Goal: Task Accomplishment & Management: Use online tool/utility

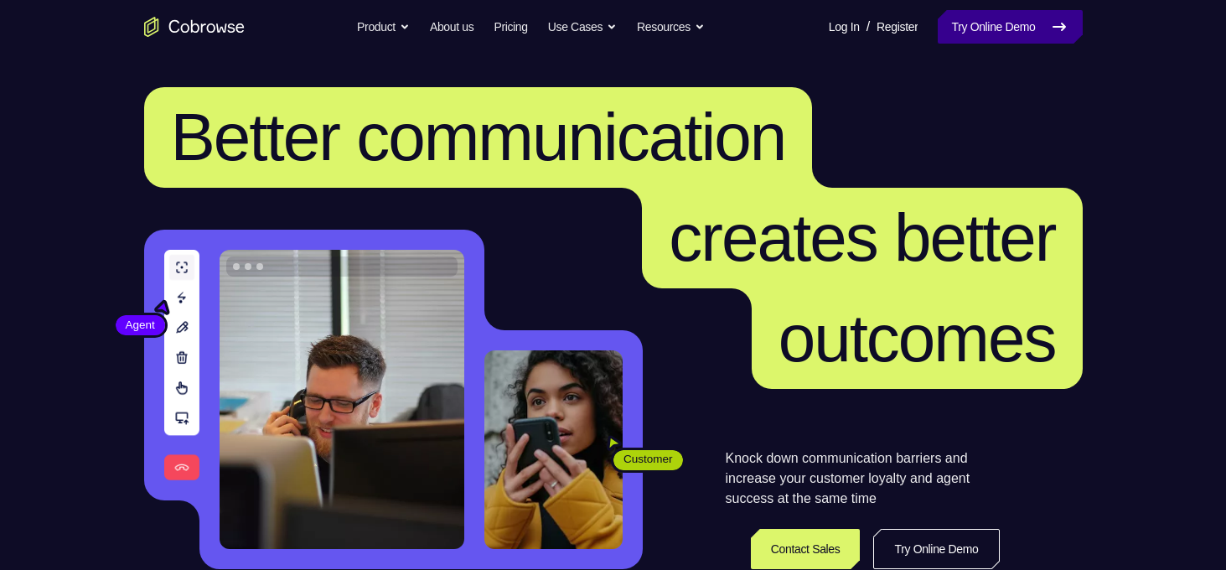
click at [1035, 39] on link "Try Online Demo" at bounding box center [1010, 27] width 144 height 34
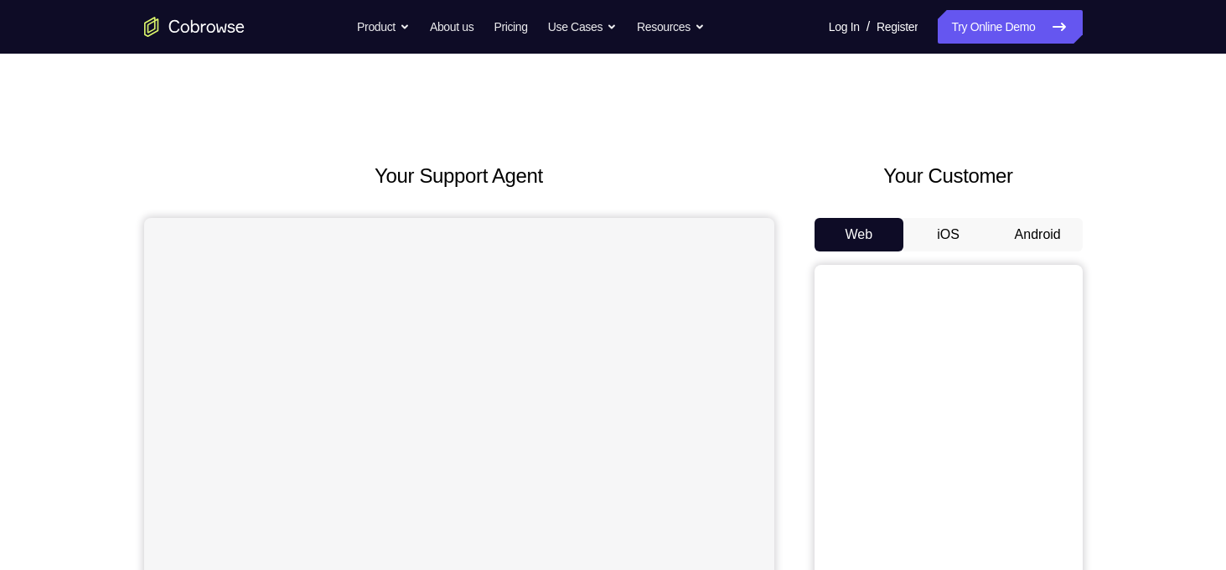
click at [1037, 222] on button "Android" at bounding box center [1038, 235] width 90 height 34
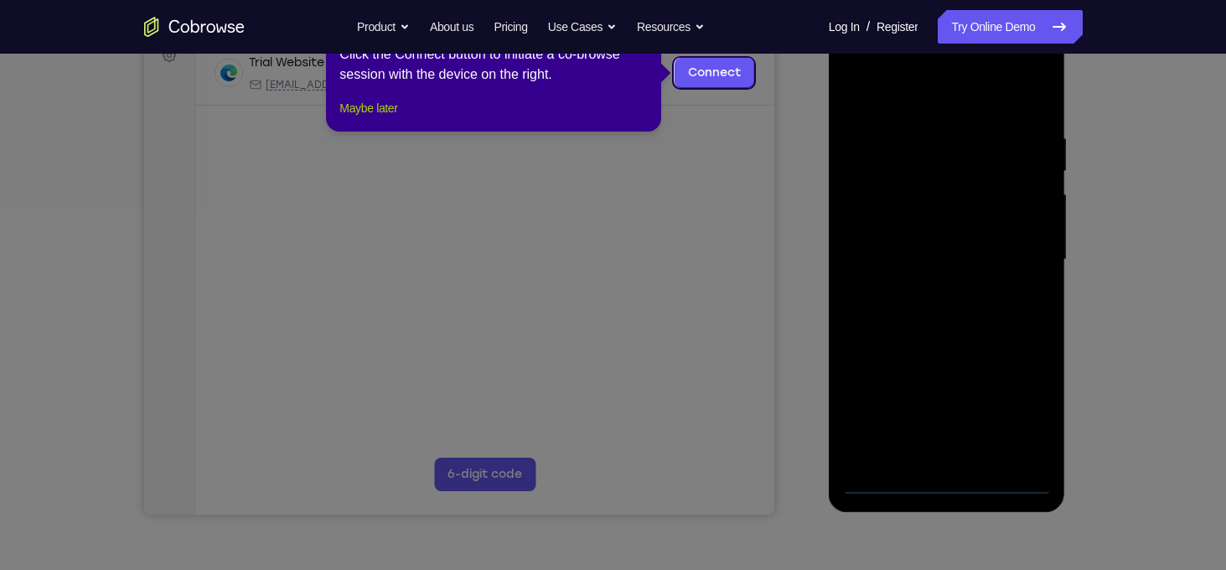
click at [360, 118] on button "Maybe later" at bounding box center [368, 108] width 58 height 20
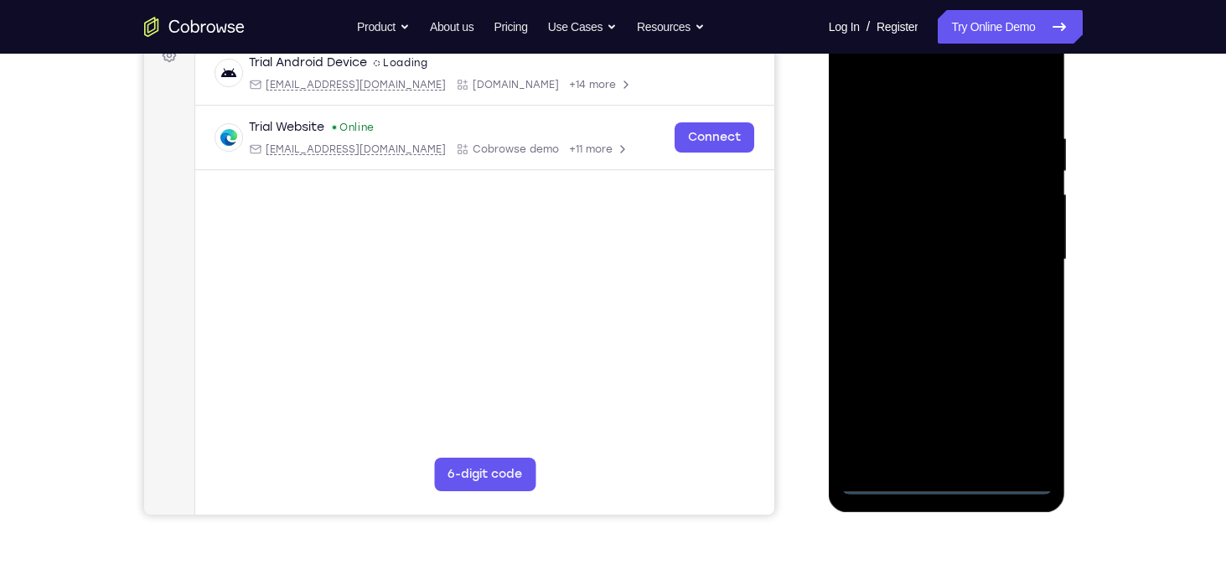
click at [948, 479] on div at bounding box center [947, 259] width 211 height 469
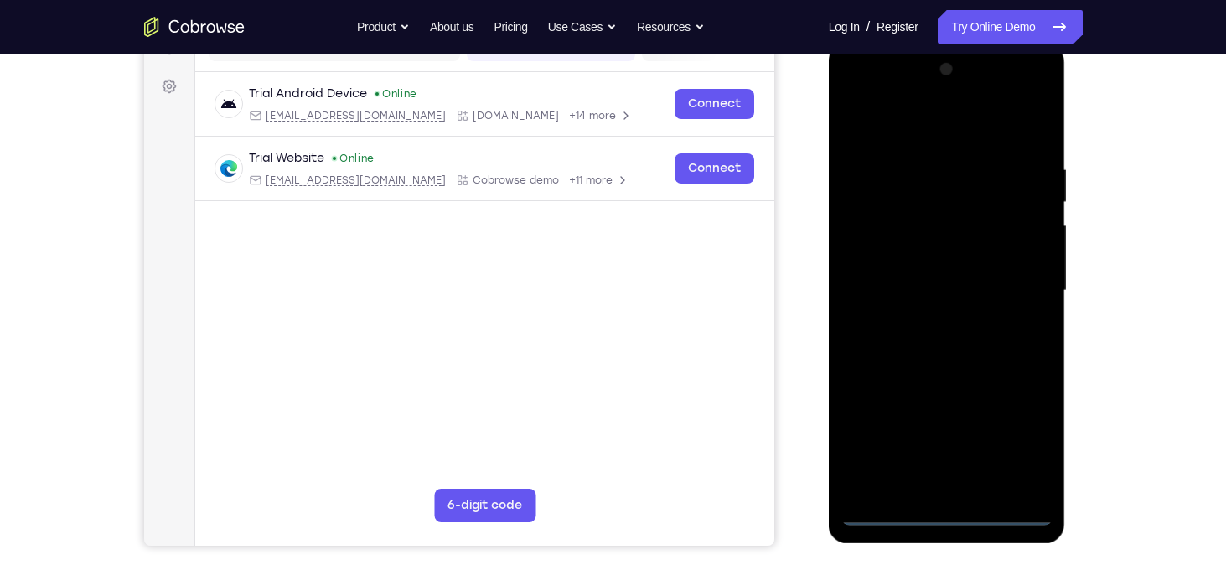
scroll to position [231, 0]
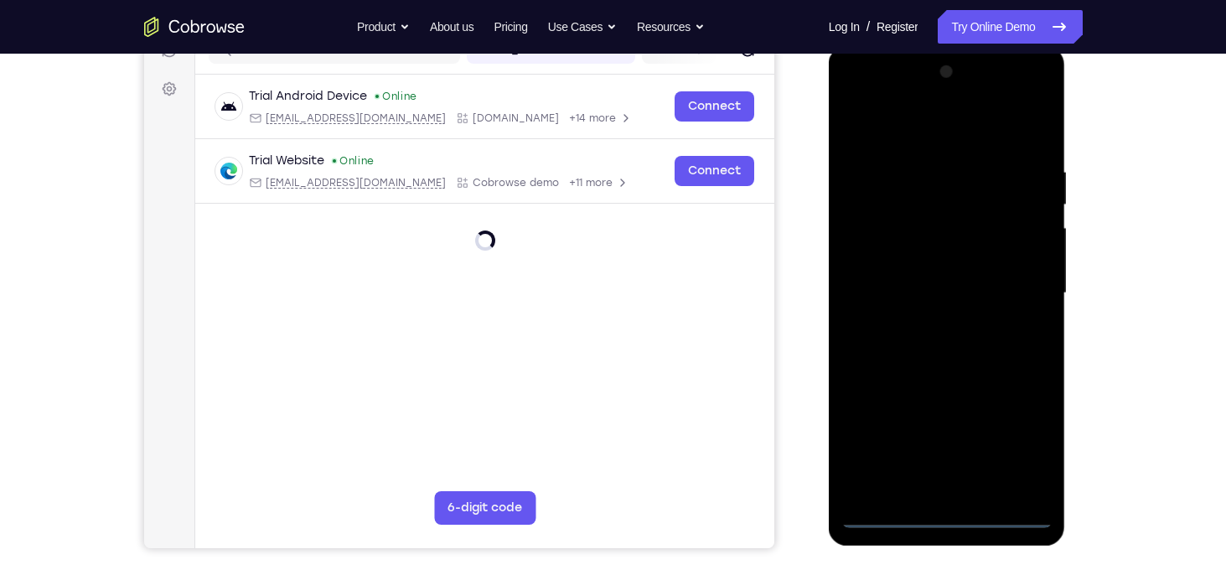
click at [1013, 440] on div at bounding box center [947, 293] width 211 height 469
click at [854, 101] on div at bounding box center [947, 293] width 211 height 469
click at [1018, 286] on div at bounding box center [947, 293] width 211 height 469
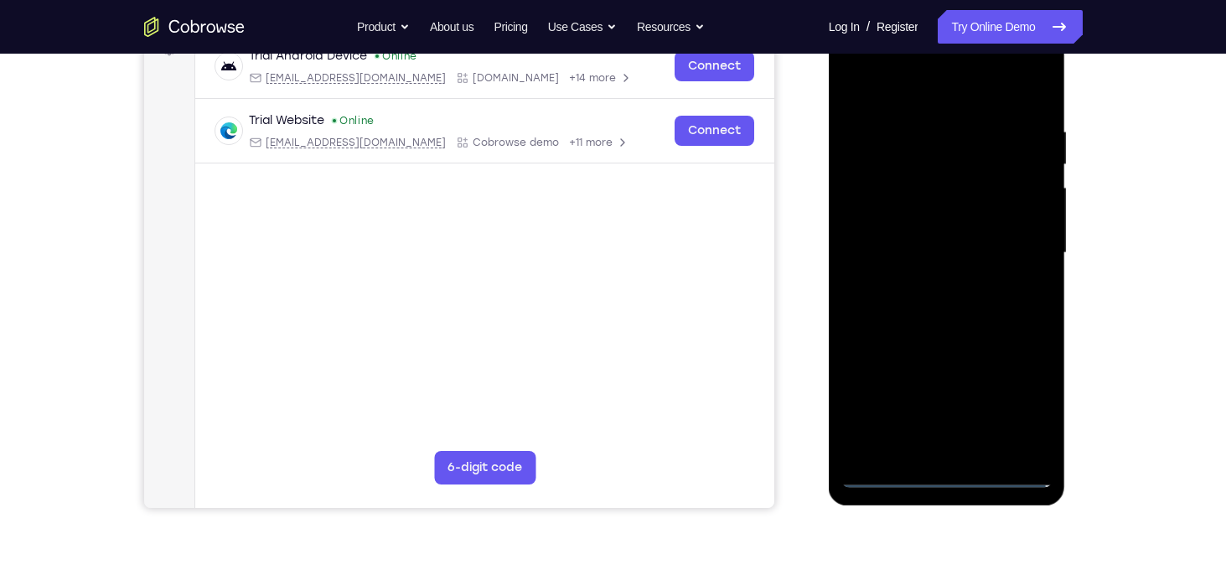
scroll to position [272, 0]
click at [925, 285] on div at bounding box center [947, 252] width 211 height 469
click at [932, 244] on div at bounding box center [947, 252] width 211 height 469
click at [860, 185] on div at bounding box center [947, 252] width 211 height 469
click at [898, 212] on div at bounding box center [947, 252] width 211 height 469
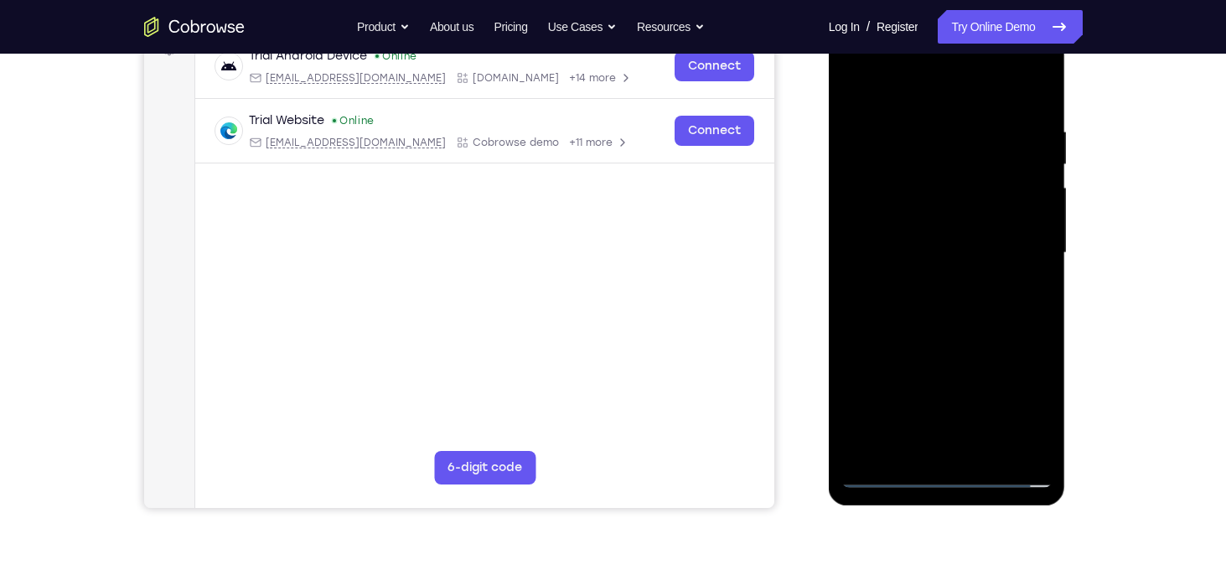
click at [935, 185] on div at bounding box center [947, 252] width 211 height 469
click at [970, 184] on div at bounding box center [947, 252] width 211 height 469
click at [938, 253] on div at bounding box center [947, 252] width 211 height 469
click at [934, 299] on div at bounding box center [947, 252] width 211 height 469
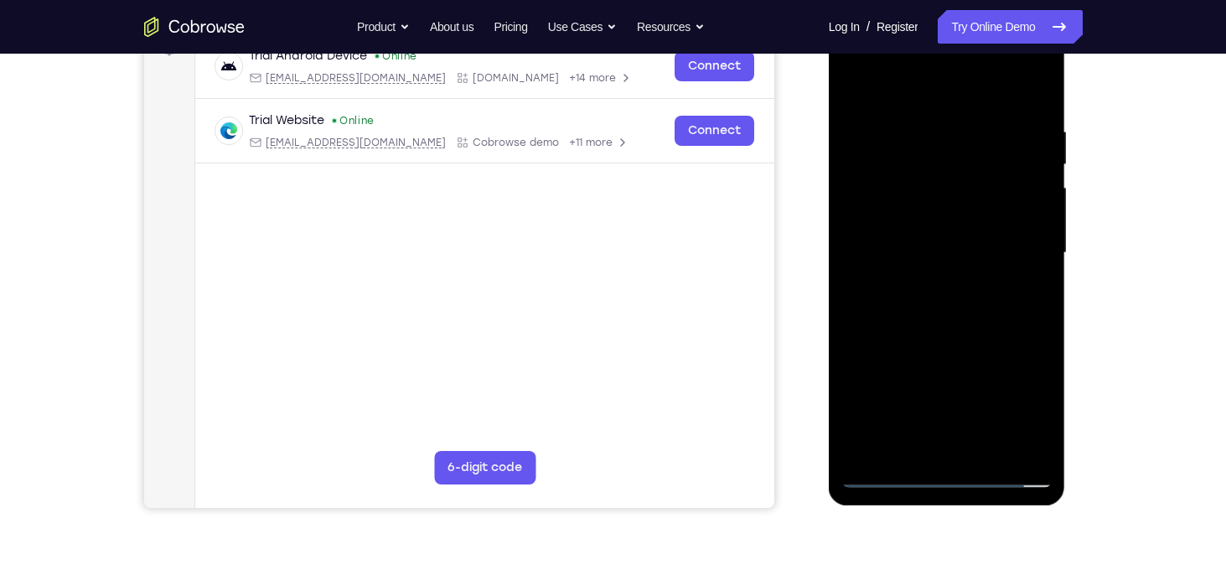
click at [935, 311] on div at bounding box center [947, 252] width 211 height 469
click at [936, 334] on div at bounding box center [947, 252] width 211 height 469
click at [1045, 432] on div at bounding box center [947, 252] width 211 height 469
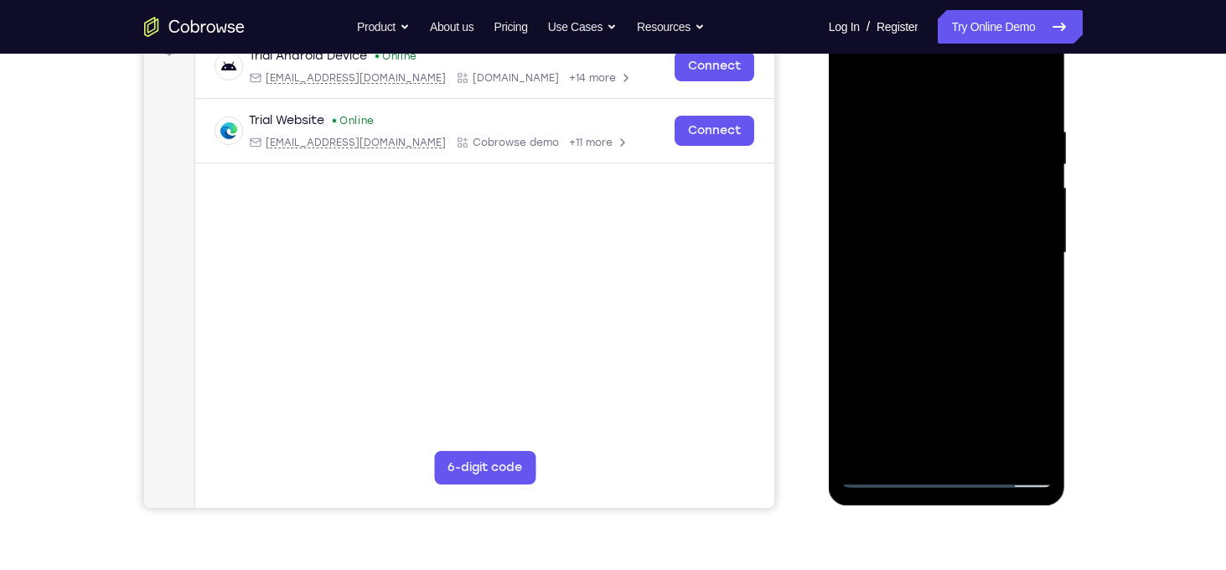
click at [925, 132] on div at bounding box center [947, 252] width 211 height 469
click at [967, 453] on div at bounding box center [947, 252] width 211 height 469
click at [997, 251] on div at bounding box center [947, 252] width 211 height 469
click at [997, 443] on div at bounding box center [947, 252] width 211 height 469
click at [1024, 446] on div at bounding box center [947, 252] width 211 height 469
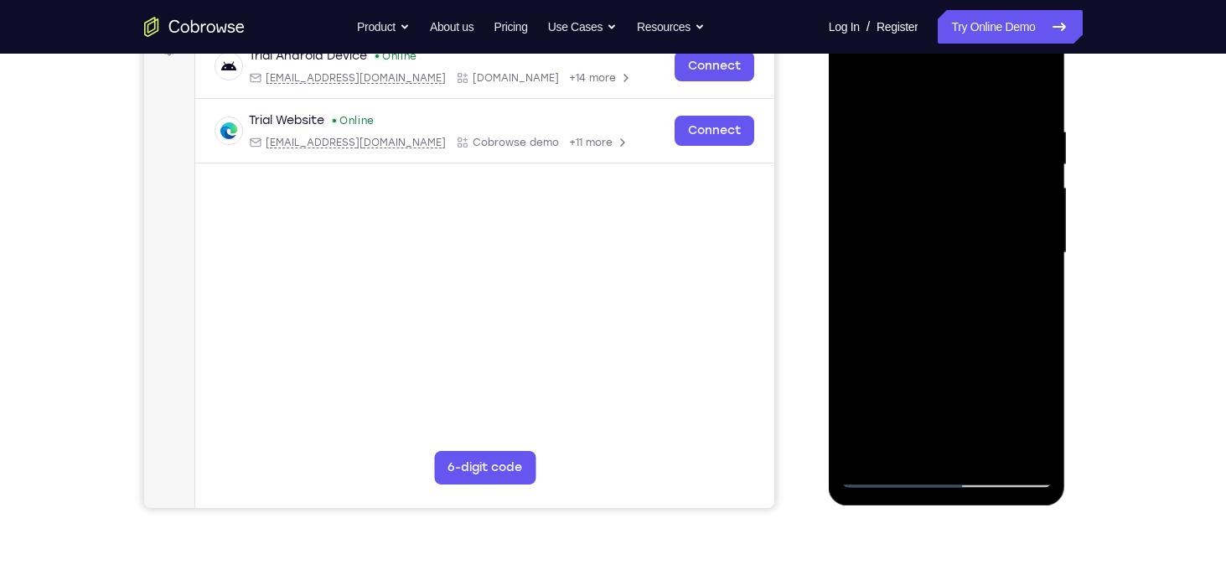
drag, startPoint x: 1012, startPoint y: 163, endPoint x: 1035, endPoint y: 173, distance: 25.2
click at [1035, 173] on div at bounding box center [947, 252] width 211 height 469
drag, startPoint x: 1035, startPoint y: 173, endPoint x: 816, endPoint y: 205, distance: 221.9
click at [829, 205] on html "Online web based iOS Simulators and Android Emulators. Run iPhone, iPad, Mobile…" at bounding box center [948, 257] width 239 height 503
click at [1053, 231] on div at bounding box center [947, 256] width 237 height 500
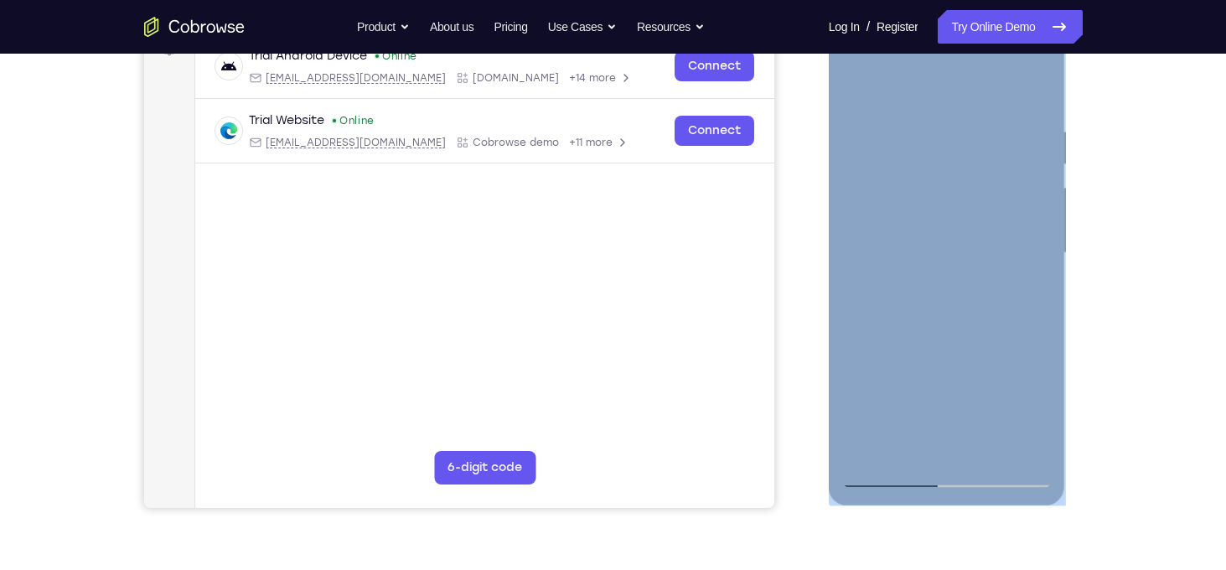
drag, startPoint x: 1053, startPoint y: 231, endPoint x: 1031, endPoint y: 234, distance: 22.0
click at [1031, 234] on div at bounding box center [947, 252] width 211 height 469
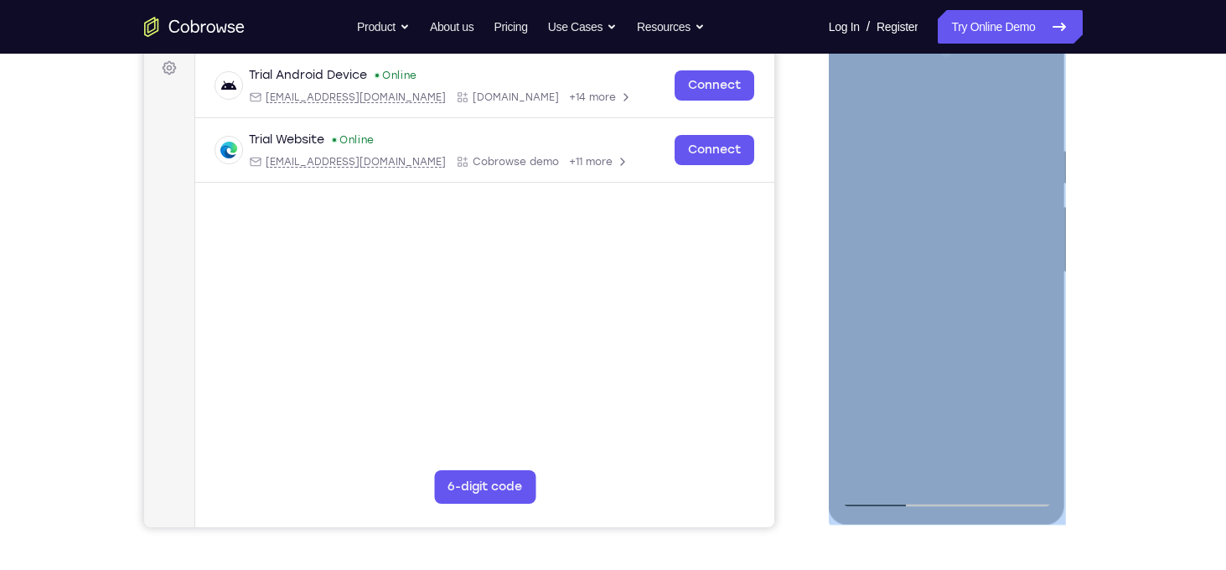
scroll to position [268, 0]
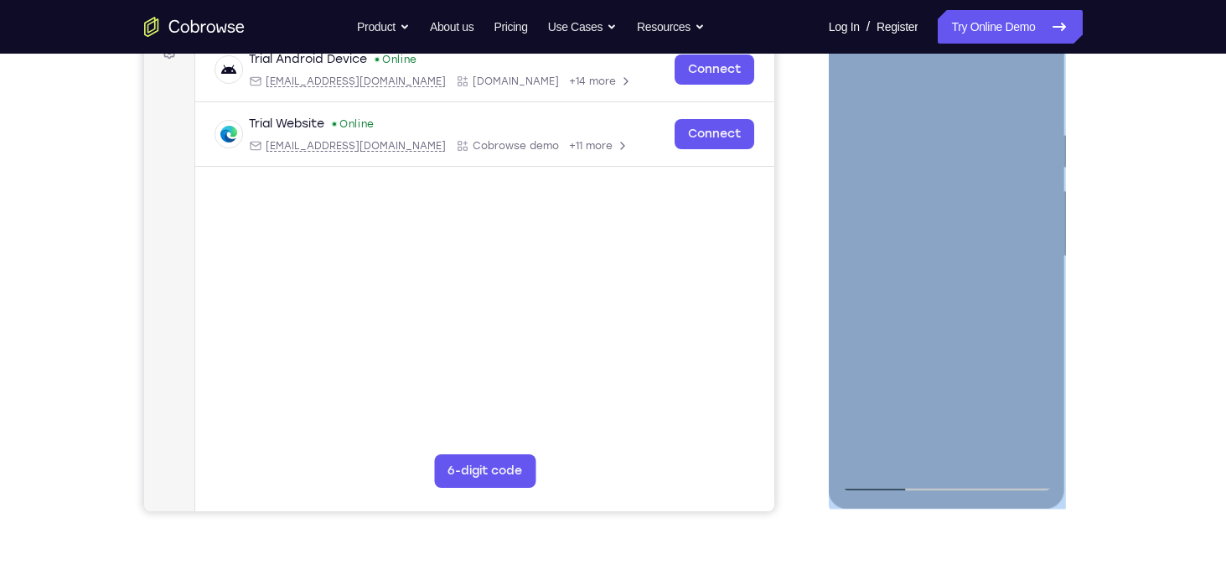
click at [1026, 96] on div at bounding box center [947, 256] width 211 height 469
click at [1037, 93] on div at bounding box center [947, 256] width 211 height 469
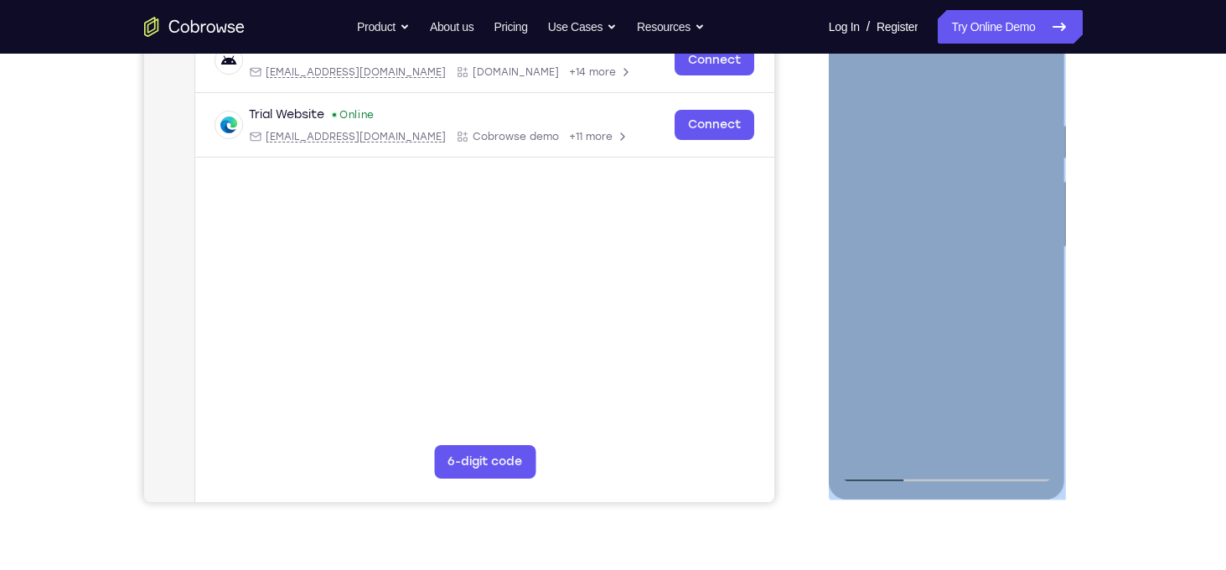
scroll to position [281, 0]
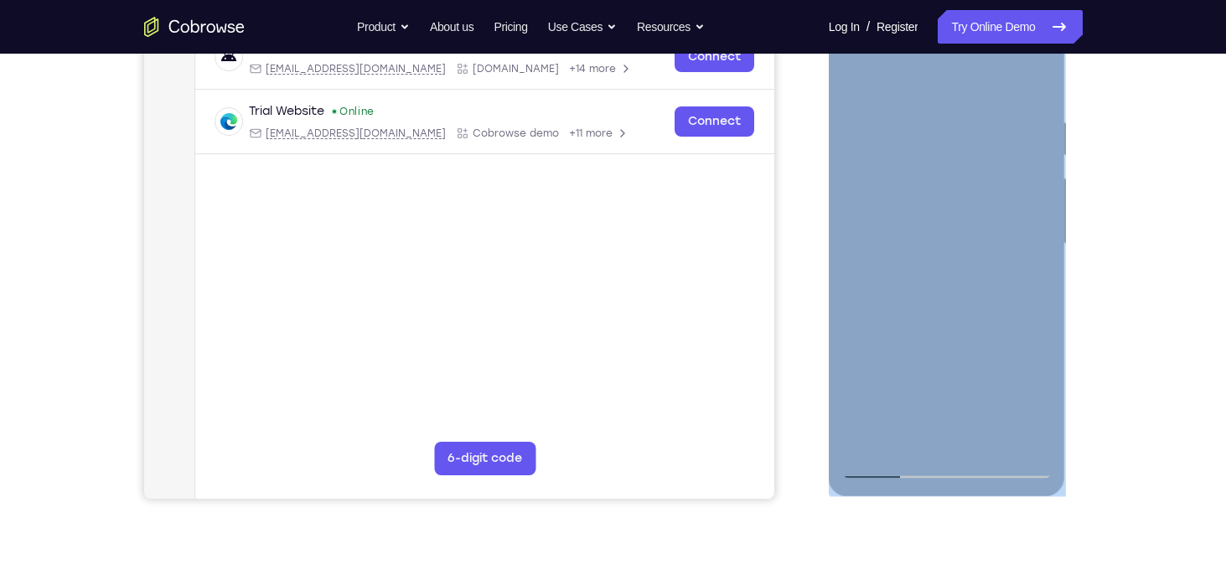
click at [987, 440] on div at bounding box center [947, 243] width 211 height 469
click at [961, 333] on div at bounding box center [947, 243] width 211 height 469
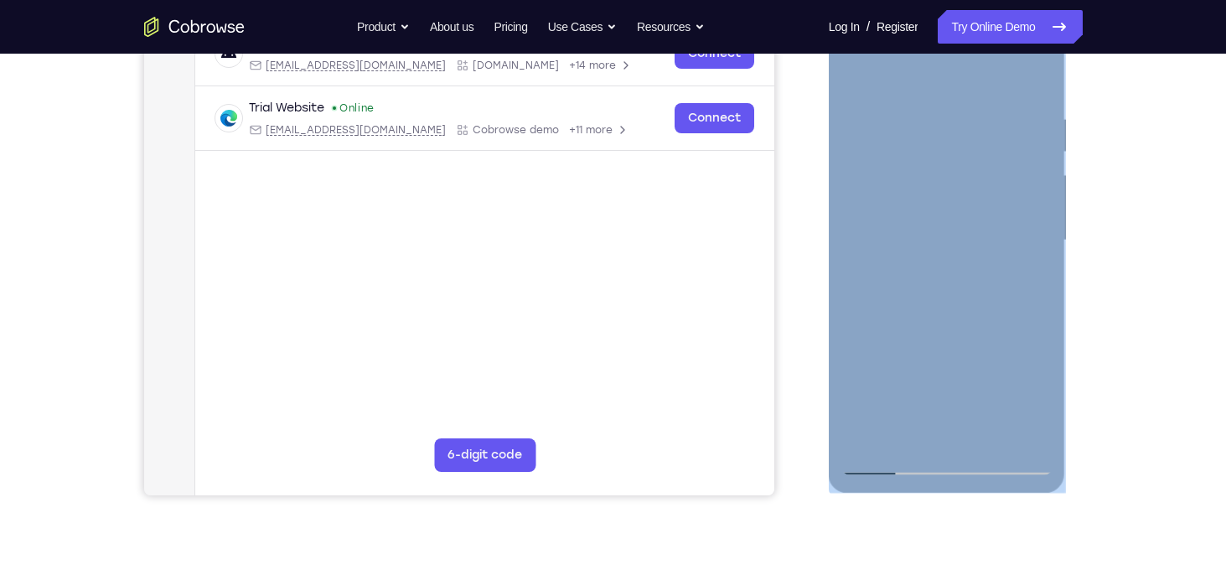
scroll to position [285, 0]
click at [862, 73] on div at bounding box center [947, 239] width 211 height 469
click at [1045, 202] on div at bounding box center [947, 239] width 211 height 469
click at [1042, 138] on div at bounding box center [947, 239] width 211 height 469
click at [908, 214] on div at bounding box center [947, 239] width 211 height 469
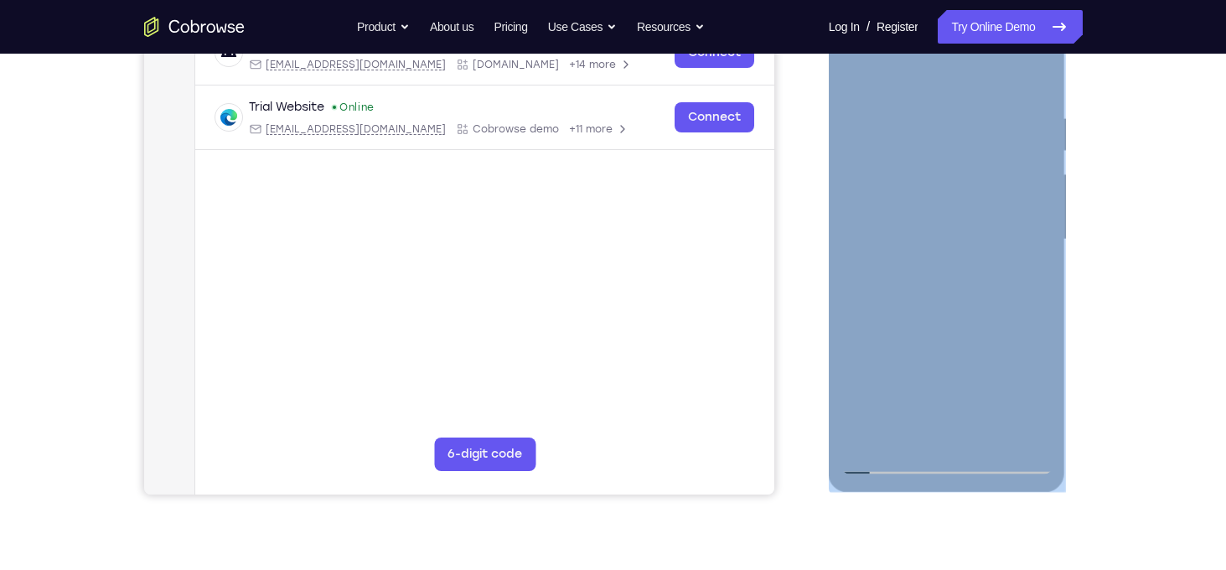
drag, startPoint x: 894, startPoint y: 238, endPoint x: 884, endPoint y: 240, distance: 10.2
click at [884, 240] on div at bounding box center [947, 239] width 211 height 469
click at [867, 82] on div at bounding box center [947, 239] width 211 height 469
click at [874, 118] on div at bounding box center [947, 239] width 211 height 469
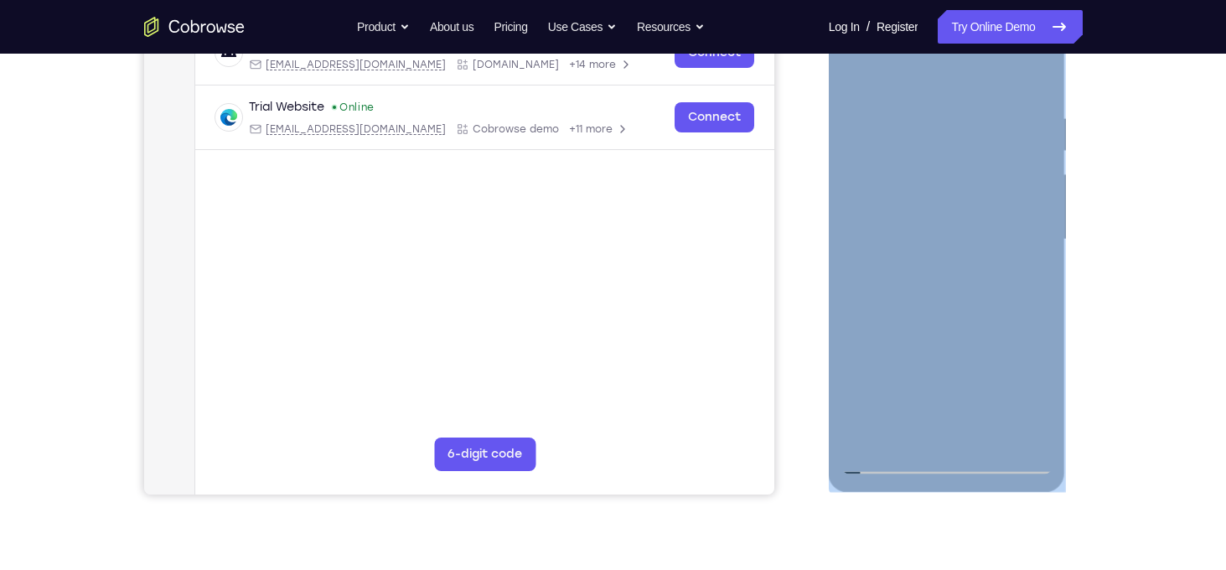
click at [853, 78] on div at bounding box center [947, 239] width 211 height 469
click at [851, 77] on div at bounding box center [947, 239] width 211 height 469
click at [854, 69] on div at bounding box center [947, 239] width 211 height 469
click at [1039, 256] on div at bounding box center [947, 239] width 211 height 469
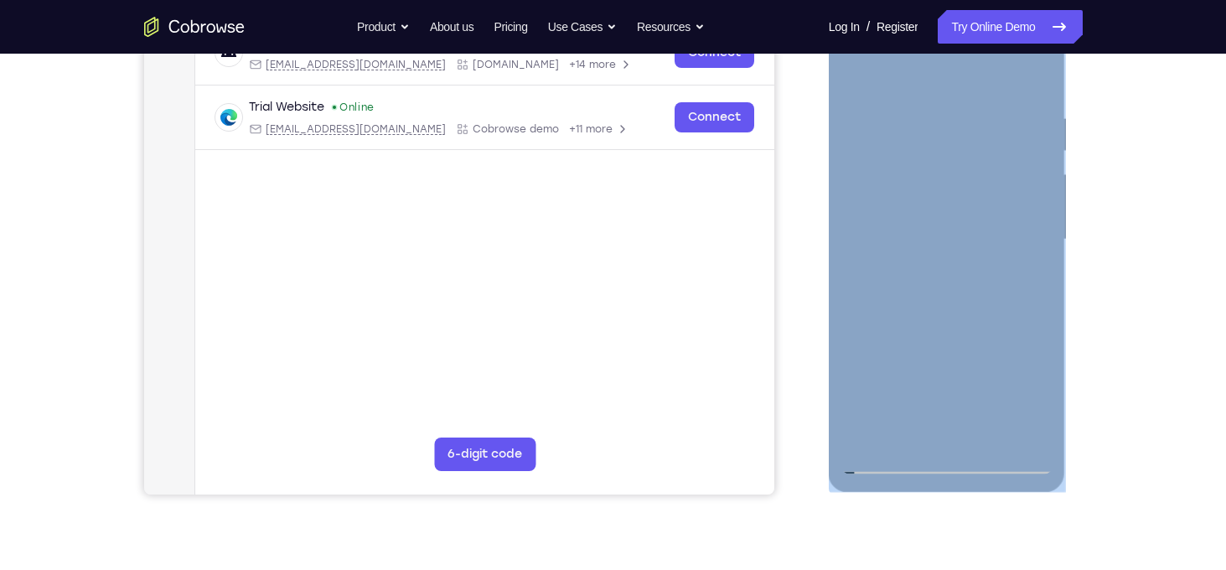
click at [1039, 256] on div at bounding box center [947, 239] width 211 height 469
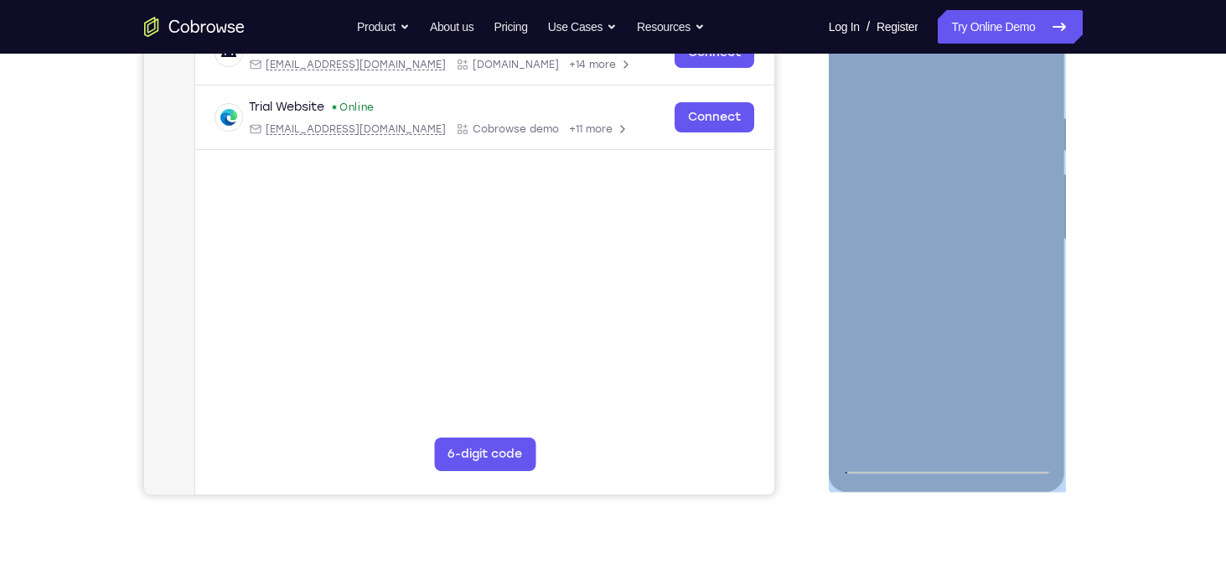
click at [1037, 266] on div at bounding box center [947, 239] width 211 height 469
click at [1042, 264] on div at bounding box center [947, 239] width 211 height 469
click at [1041, 266] on div at bounding box center [947, 239] width 211 height 469
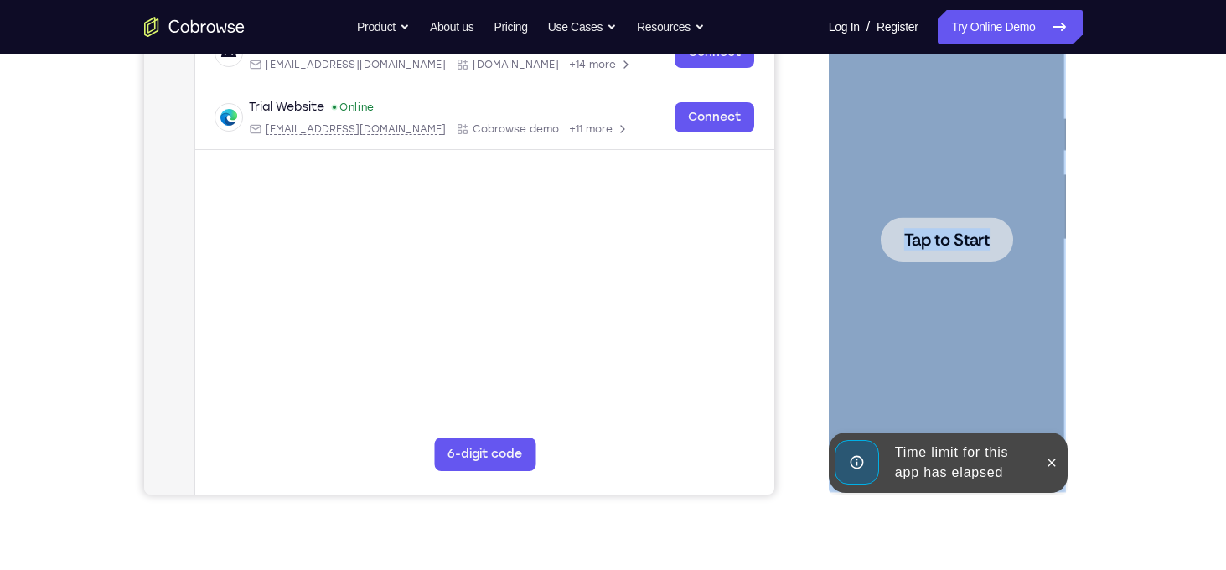
click at [932, 240] on span "Tap to Start" at bounding box center [946, 239] width 85 height 17
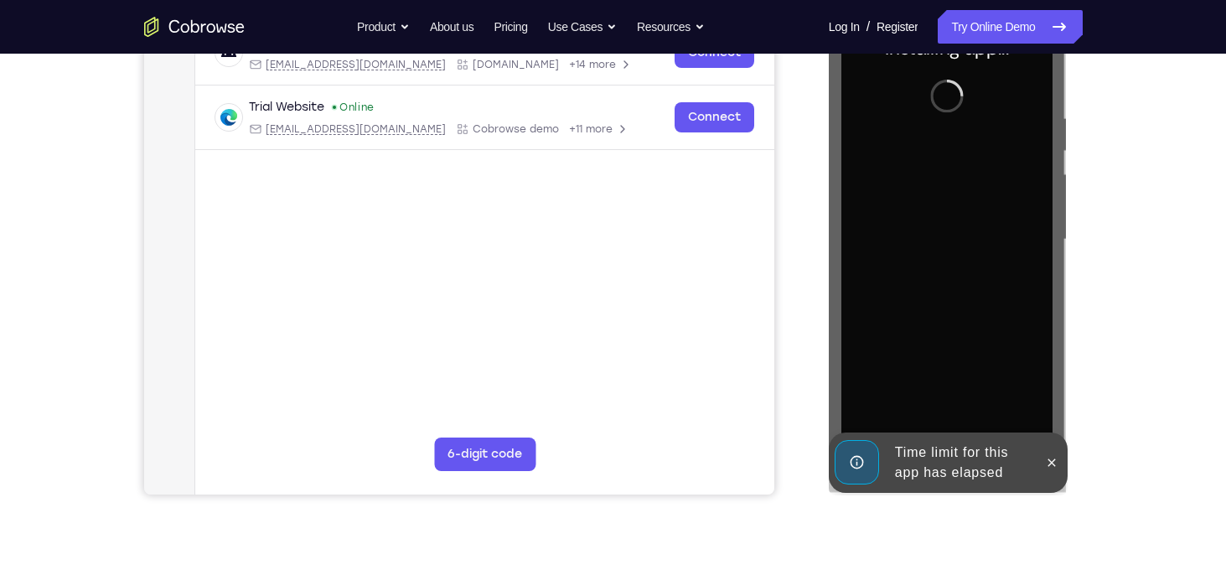
click at [1074, 238] on div at bounding box center [949, 237] width 268 height 515
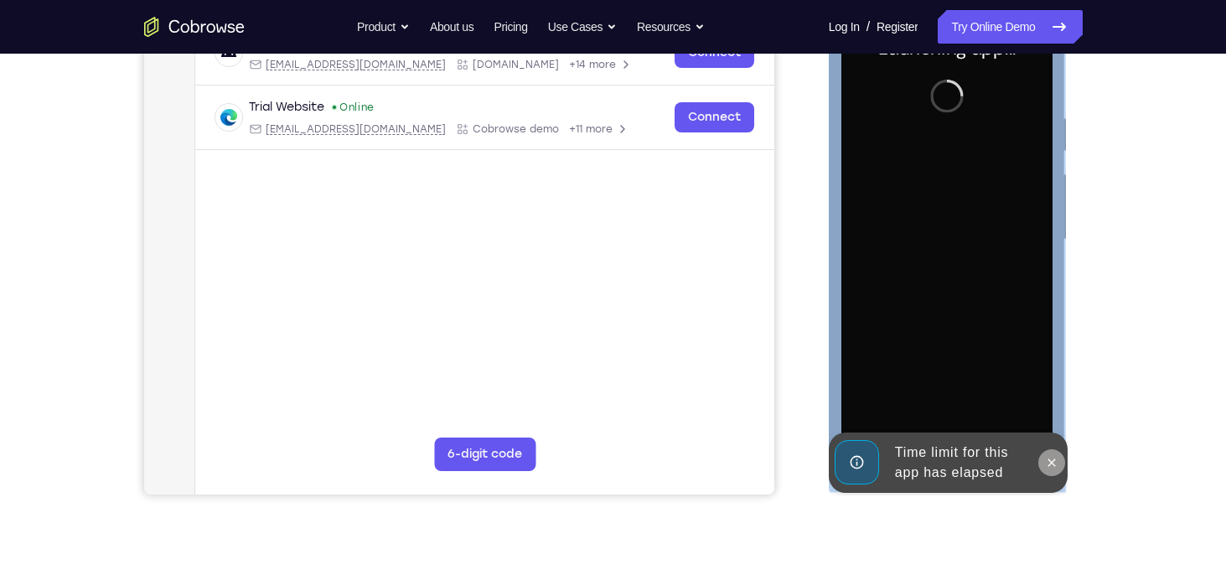
click at [1045, 466] on icon at bounding box center [1051, 462] width 13 height 13
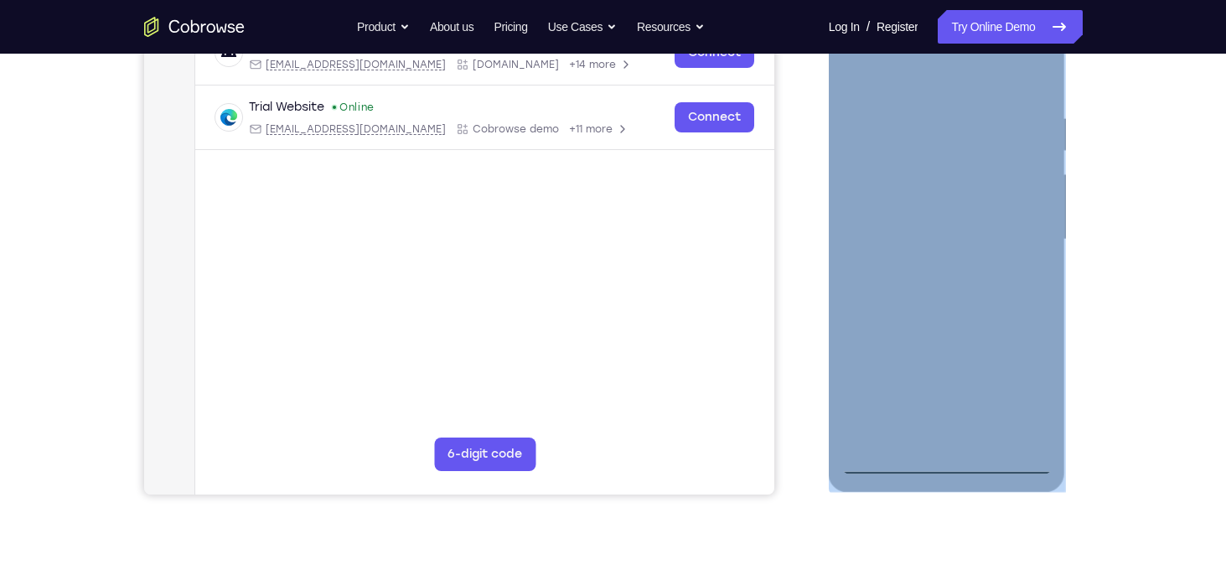
click at [944, 464] on div at bounding box center [947, 239] width 211 height 469
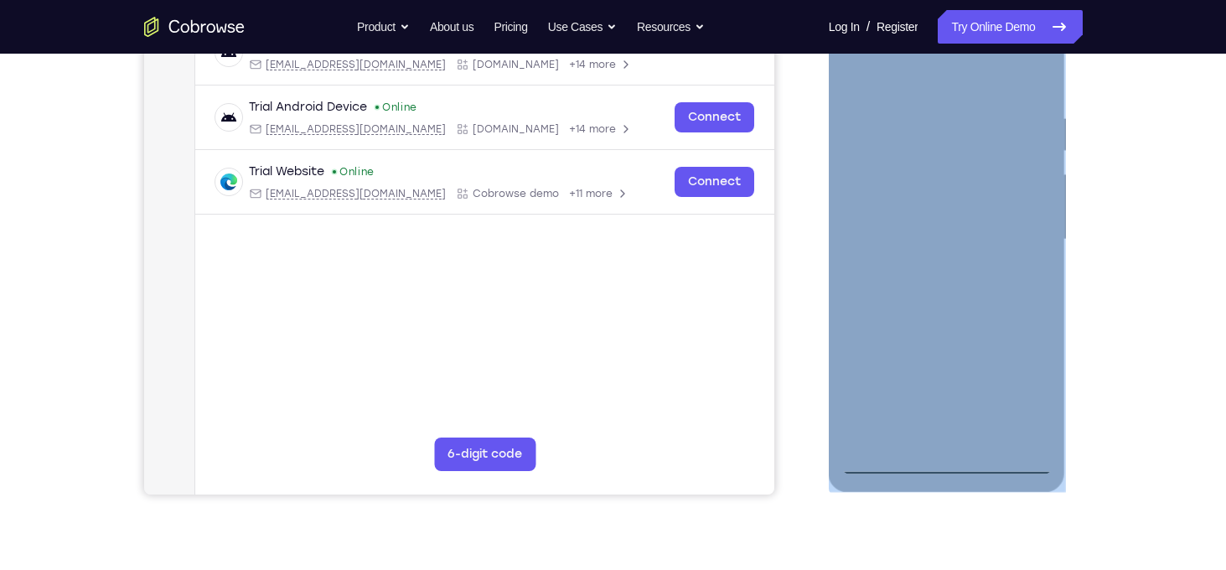
click at [1020, 376] on div at bounding box center [947, 239] width 211 height 469
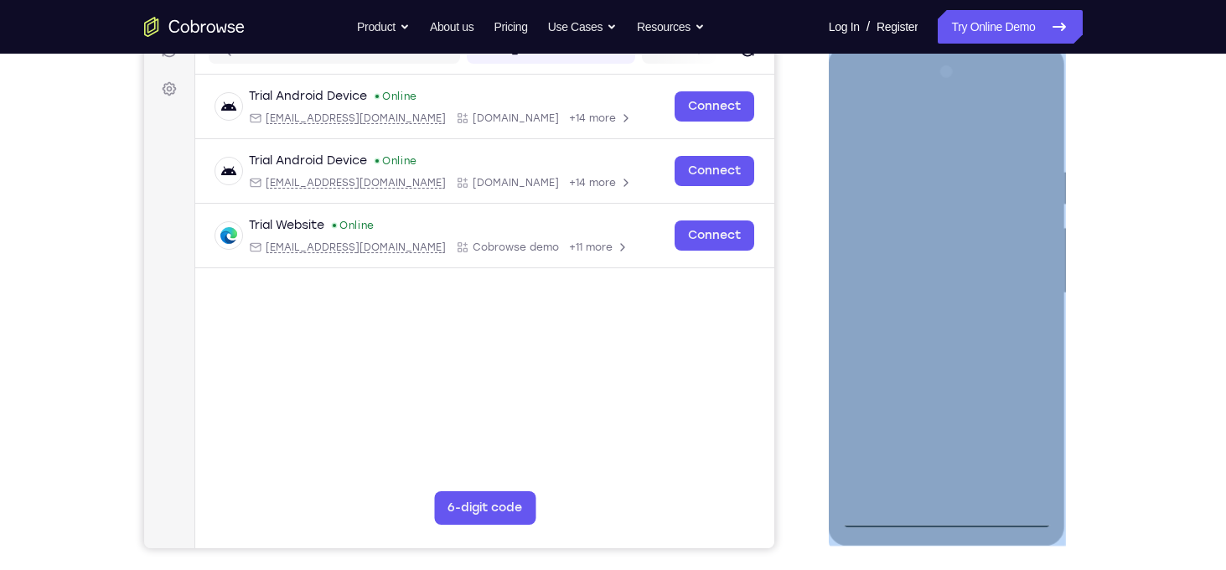
scroll to position [228, 0]
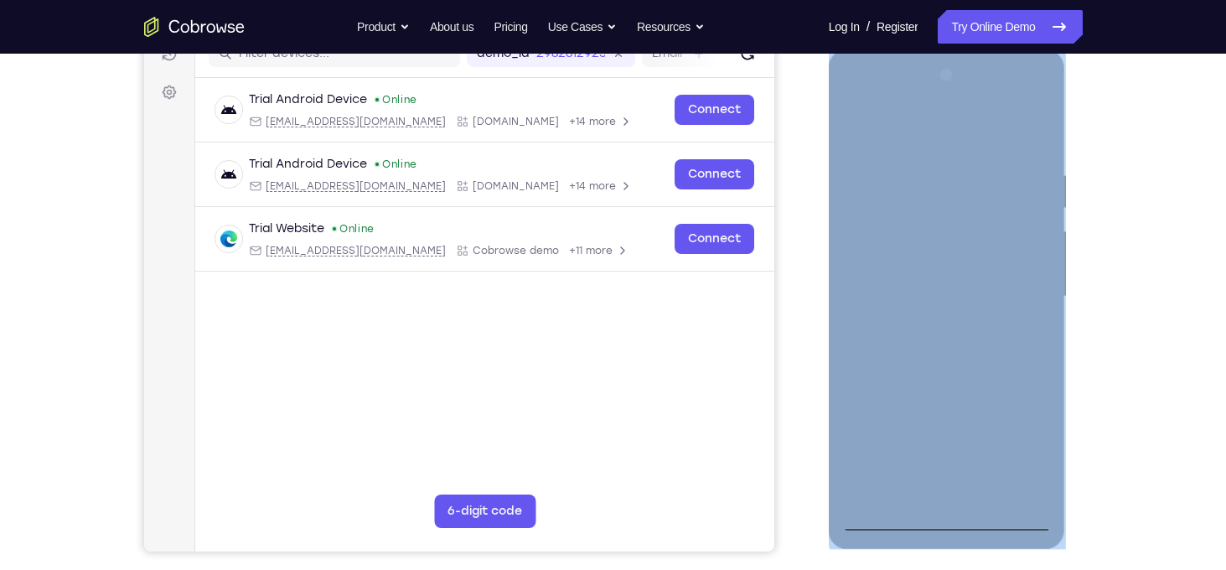
click at [857, 102] on div at bounding box center [947, 296] width 211 height 469
click at [1019, 300] on div at bounding box center [947, 296] width 211 height 469
click at [925, 329] on div at bounding box center [947, 296] width 211 height 469
click at [920, 288] on div at bounding box center [947, 296] width 211 height 469
click at [894, 267] on div at bounding box center [947, 296] width 211 height 469
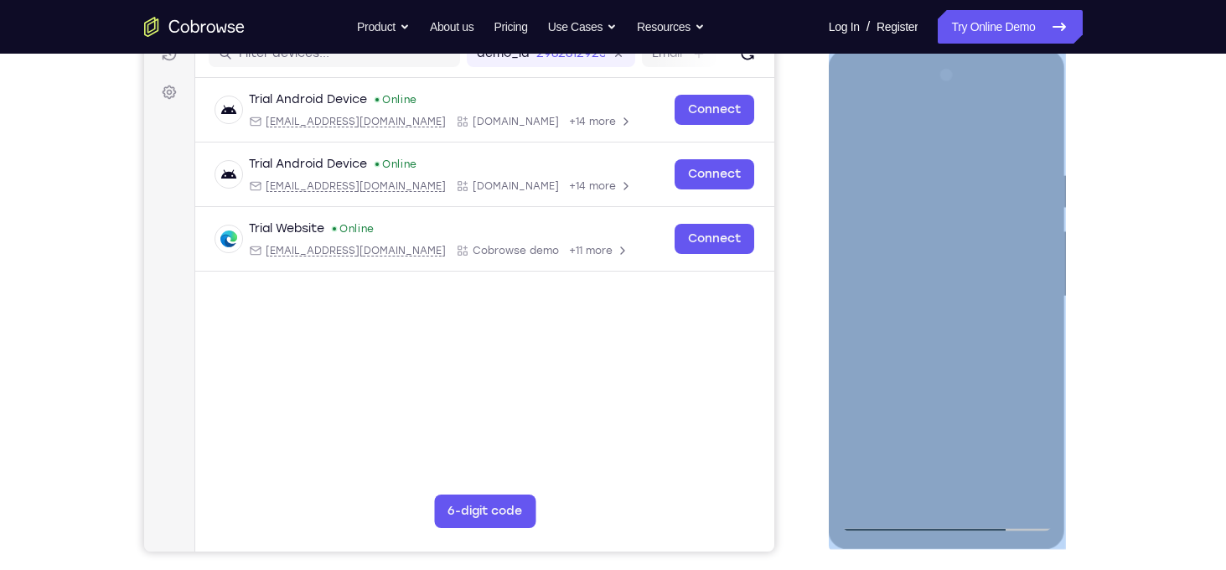
click at [904, 303] on div at bounding box center [947, 296] width 211 height 469
click at [925, 355] on div at bounding box center [947, 296] width 211 height 469
click at [923, 345] on div at bounding box center [947, 296] width 211 height 469
click at [924, 352] on div at bounding box center [947, 296] width 211 height 469
click at [930, 357] on div at bounding box center [947, 296] width 211 height 469
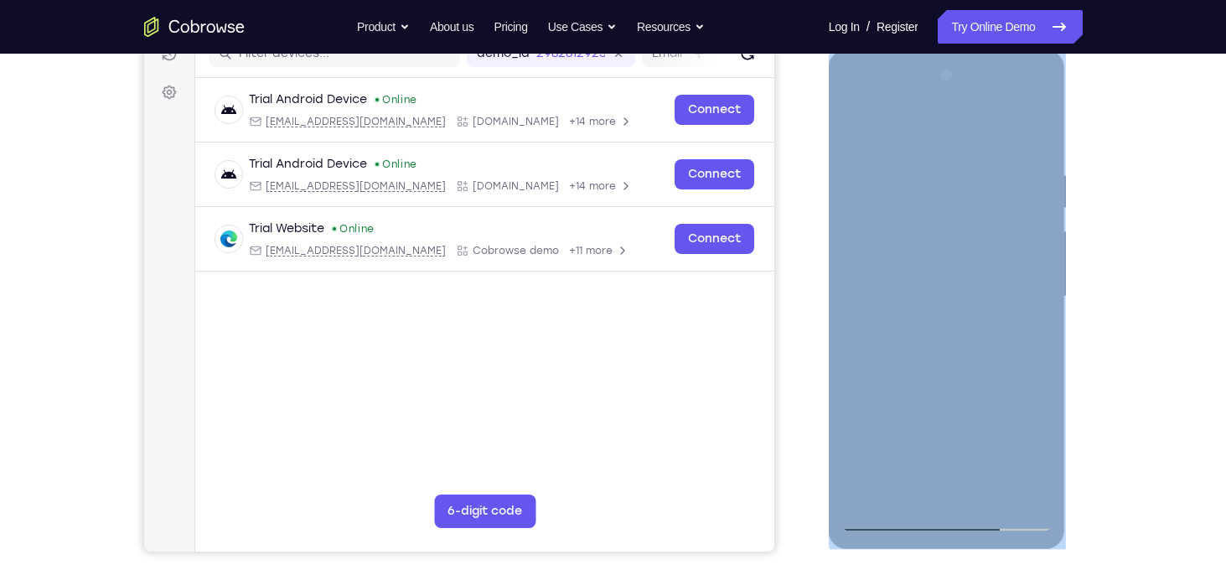
click at [930, 357] on div at bounding box center [947, 296] width 211 height 469
click at [970, 371] on div at bounding box center [947, 296] width 211 height 469
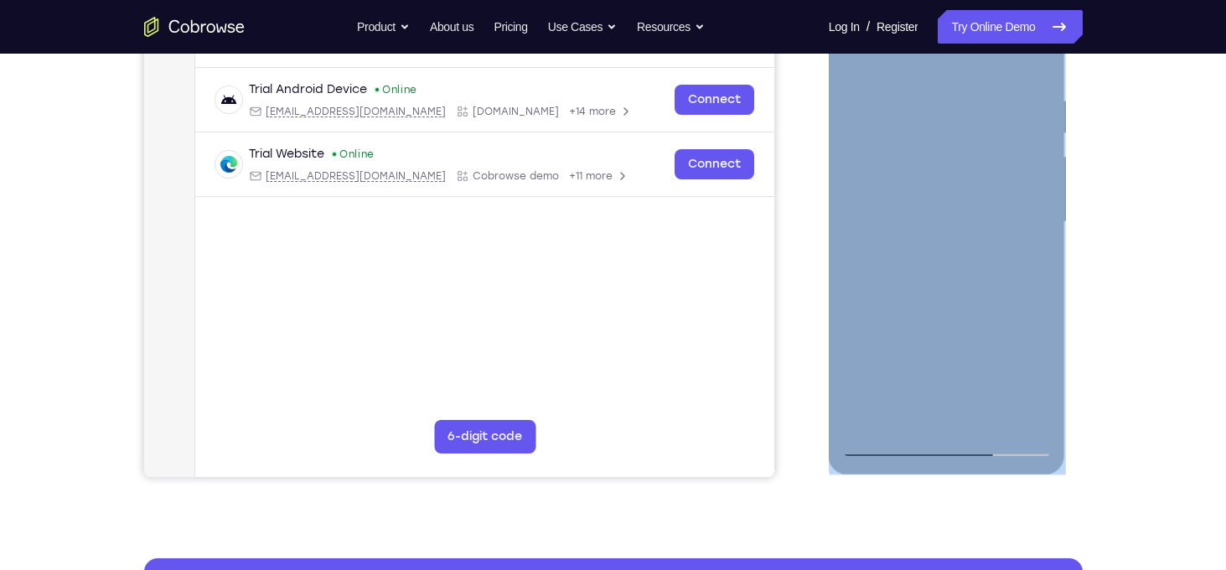
click at [1047, 396] on div at bounding box center [947, 221] width 211 height 469
click at [1044, 295] on div at bounding box center [947, 221] width 211 height 469
click at [1041, 215] on div at bounding box center [947, 221] width 211 height 469
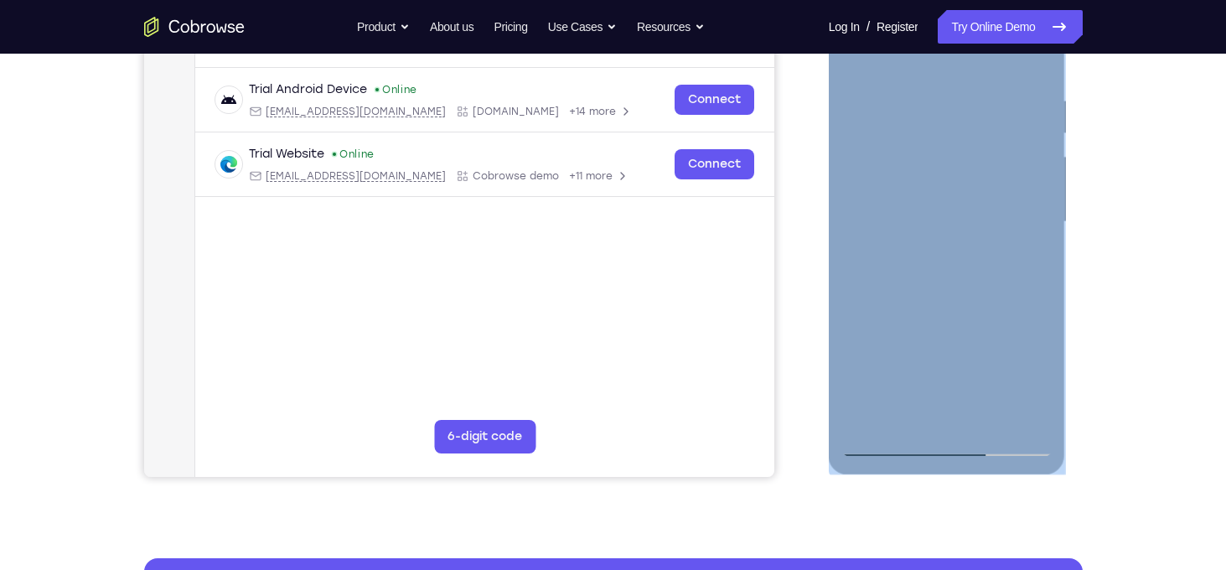
click at [1041, 215] on div at bounding box center [947, 221] width 211 height 469
click at [1040, 211] on div at bounding box center [947, 221] width 211 height 469
click at [1040, 212] on div at bounding box center [947, 221] width 211 height 469
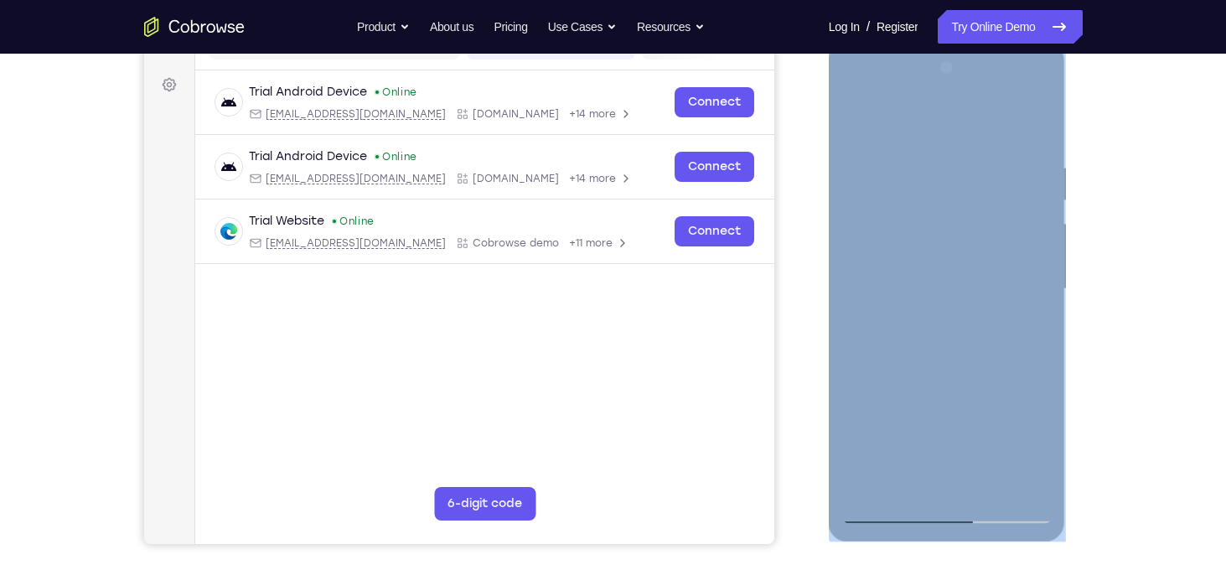
scroll to position [232, 0]
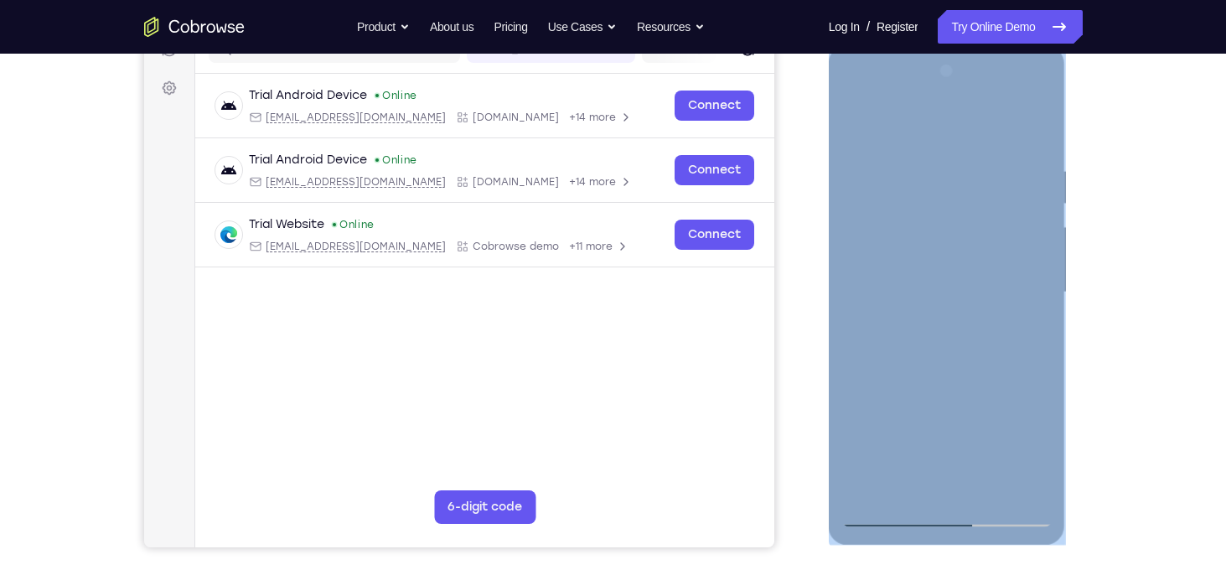
click at [1043, 285] on div at bounding box center [947, 292] width 211 height 469
click at [850, 427] on div at bounding box center [947, 292] width 211 height 469
click at [874, 435] on div at bounding box center [947, 292] width 211 height 469
click at [894, 432] on div at bounding box center [947, 292] width 211 height 469
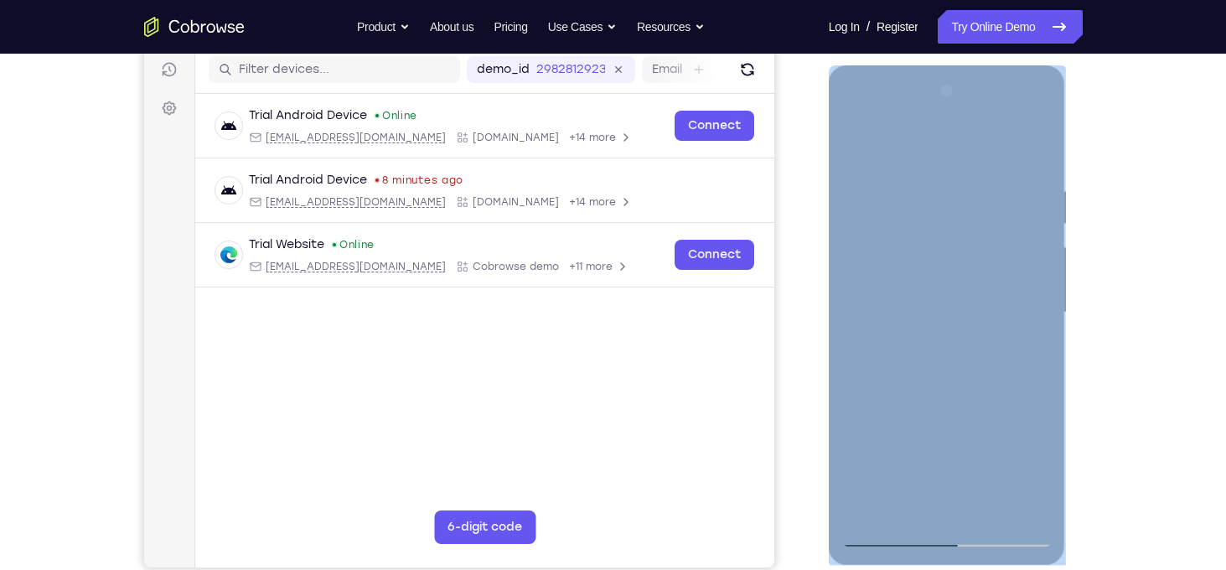
scroll to position [210, 0]
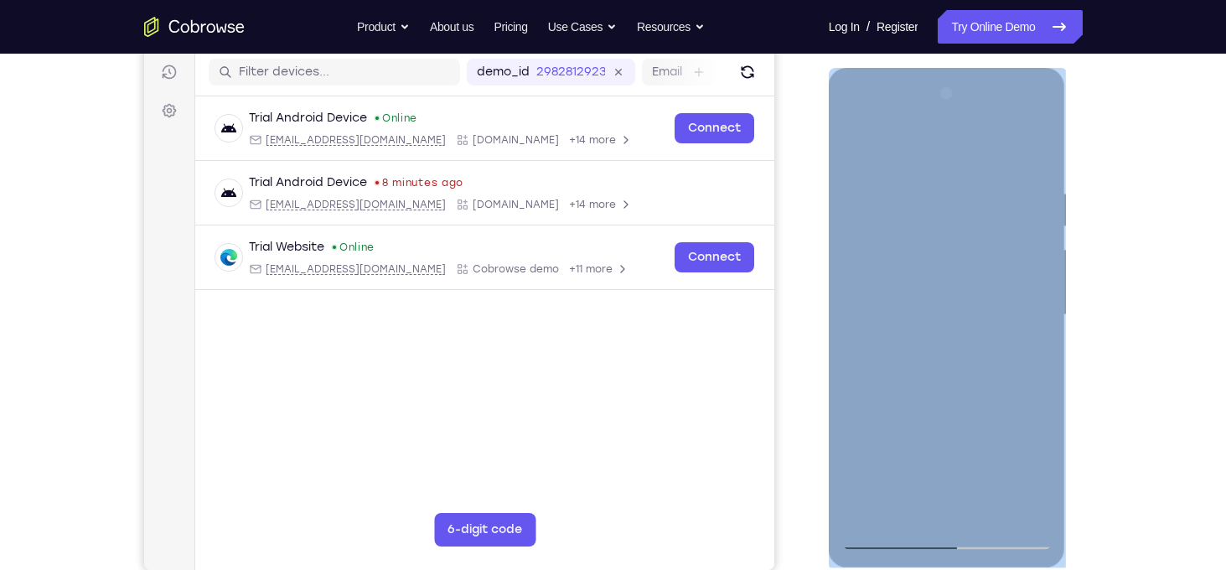
click at [858, 145] on div at bounding box center [947, 314] width 211 height 469
click at [931, 184] on div at bounding box center [947, 314] width 211 height 469
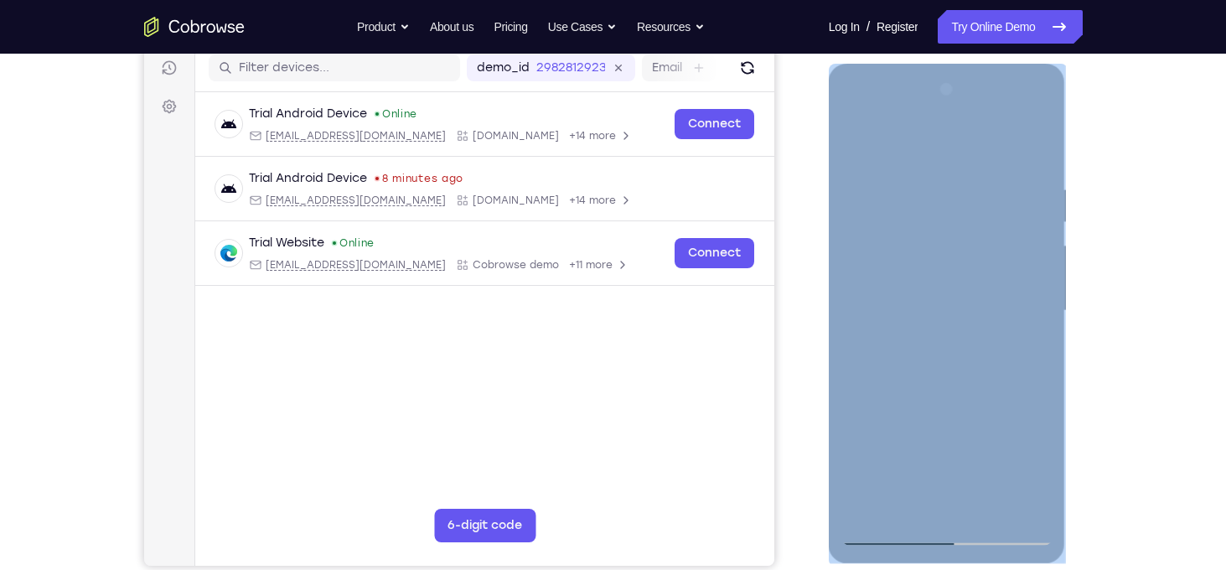
scroll to position [218, 0]
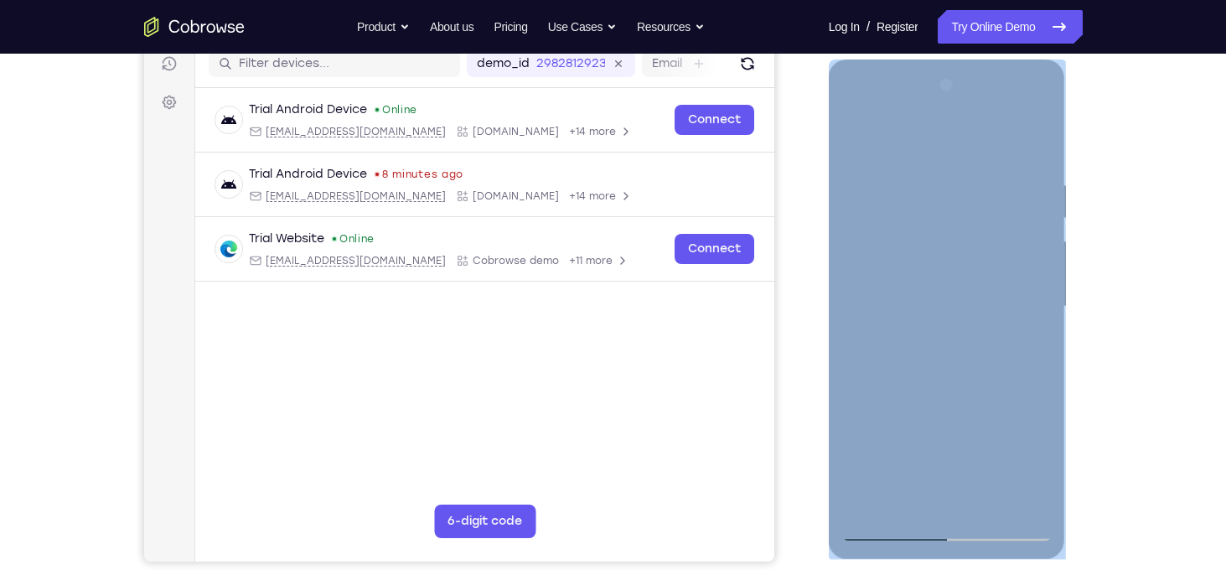
click at [1018, 206] on div at bounding box center [947, 306] width 211 height 469
click at [864, 141] on div at bounding box center [947, 306] width 211 height 469
click at [868, 182] on div at bounding box center [947, 306] width 211 height 469
click at [1034, 151] on div at bounding box center [947, 306] width 211 height 469
click at [891, 386] on div at bounding box center [947, 306] width 211 height 469
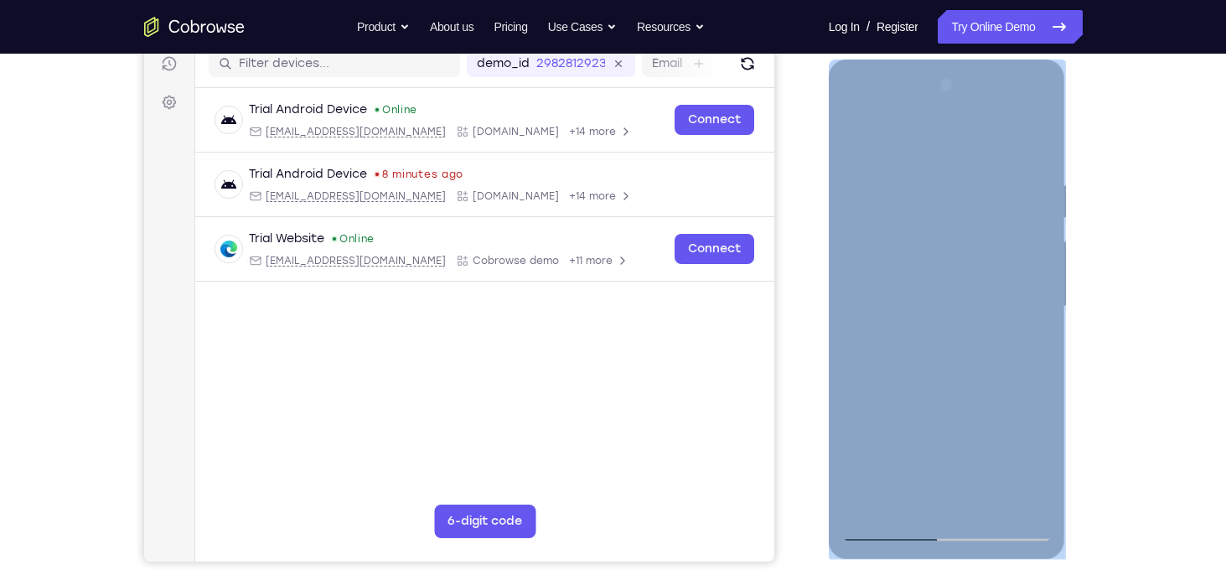
click at [854, 141] on div at bounding box center [947, 306] width 211 height 469
click at [940, 393] on div at bounding box center [947, 306] width 211 height 469
click at [1039, 265] on div at bounding box center [947, 306] width 211 height 469
click at [1039, 262] on div at bounding box center [947, 306] width 211 height 469
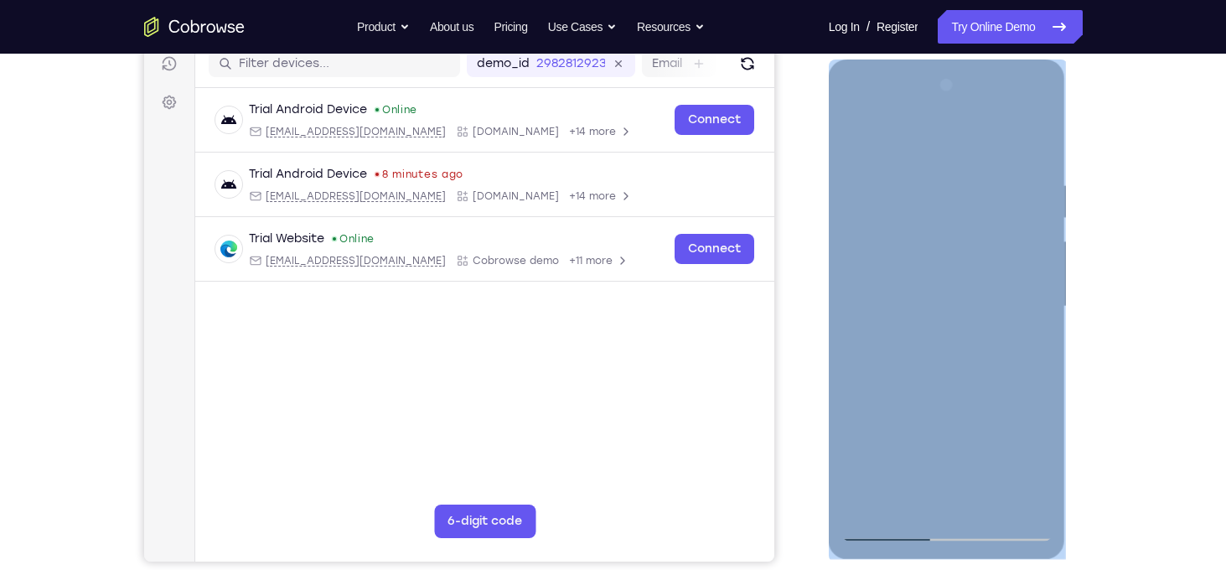
click at [1039, 262] on div at bounding box center [947, 306] width 211 height 469
click at [848, 130] on div at bounding box center [947, 306] width 211 height 469
click at [860, 272] on div at bounding box center [947, 306] width 211 height 469
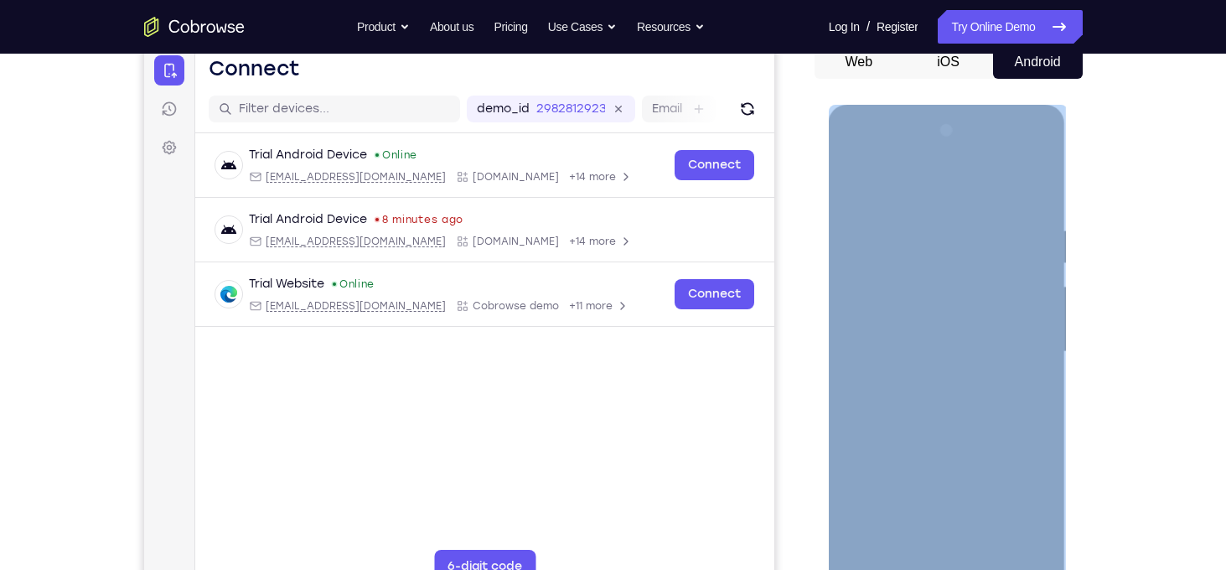
scroll to position [174, 0]
click at [927, 244] on div at bounding box center [947, 351] width 211 height 469
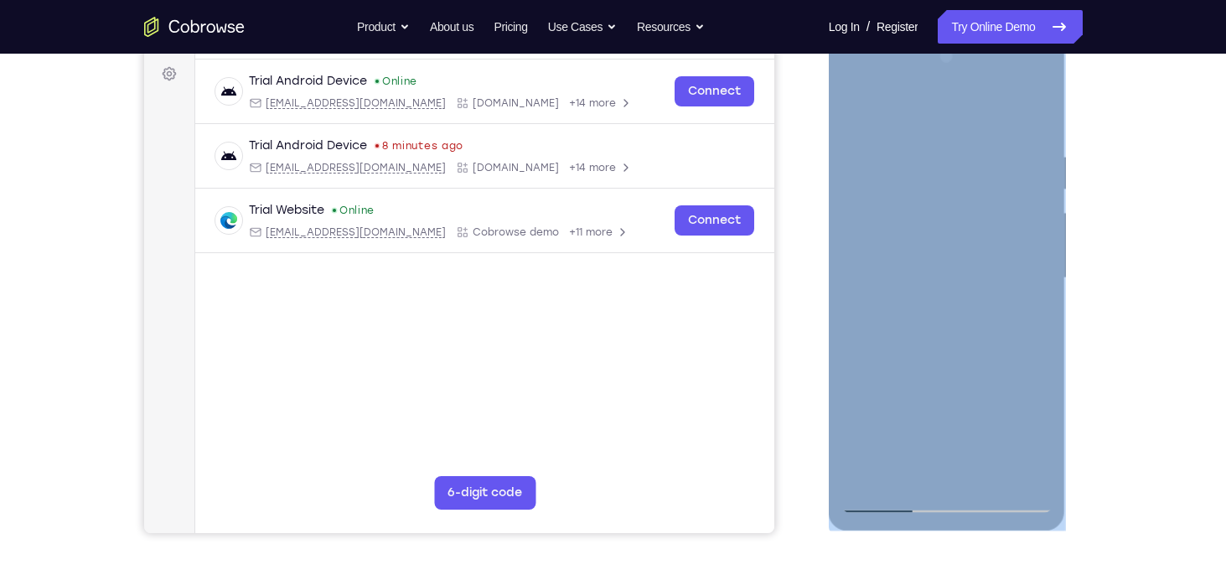
scroll to position [247, 0]
click at [967, 474] on div at bounding box center [947, 277] width 211 height 469
click at [986, 472] on div at bounding box center [947, 277] width 211 height 469
click at [923, 373] on div at bounding box center [947, 277] width 211 height 469
click at [856, 111] on div at bounding box center [947, 277] width 211 height 469
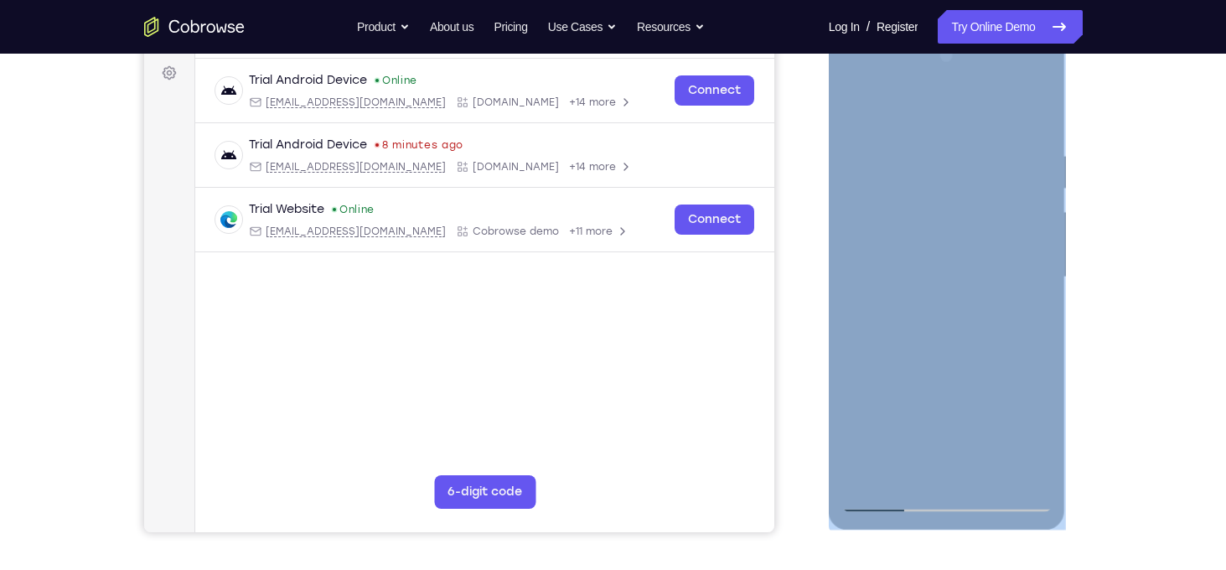
click at [870, 474] on div at bounding box center [947, 277] width 211 height 469
click at [864, 480] on div at bounding box center [947, 277] width 211 height 469
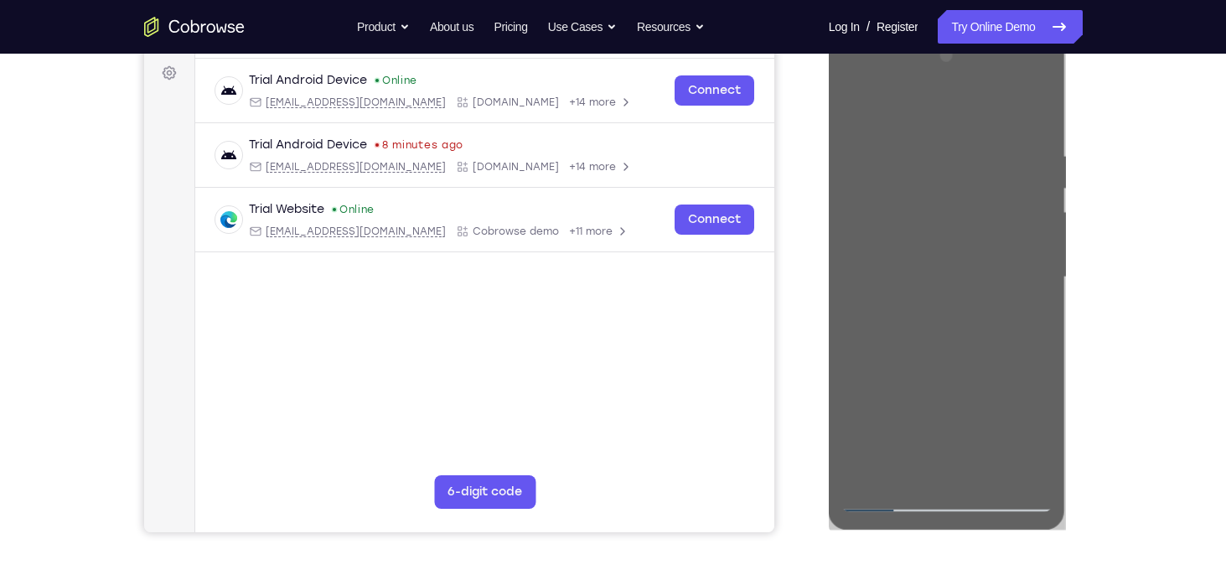
click at [1123, 361] on div "Your Support Agent Your Customer Web iOS Android Next Steps We’d be happy to gi…" at bounding box center [613, 359] width 1073 height 1106
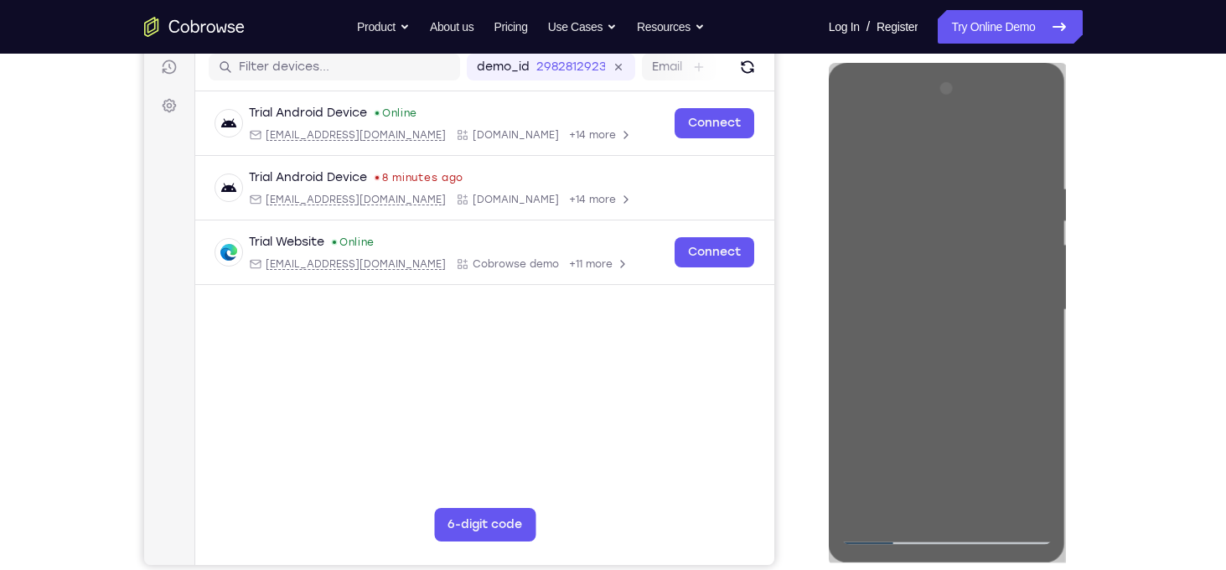
scroll to position [209, 0]
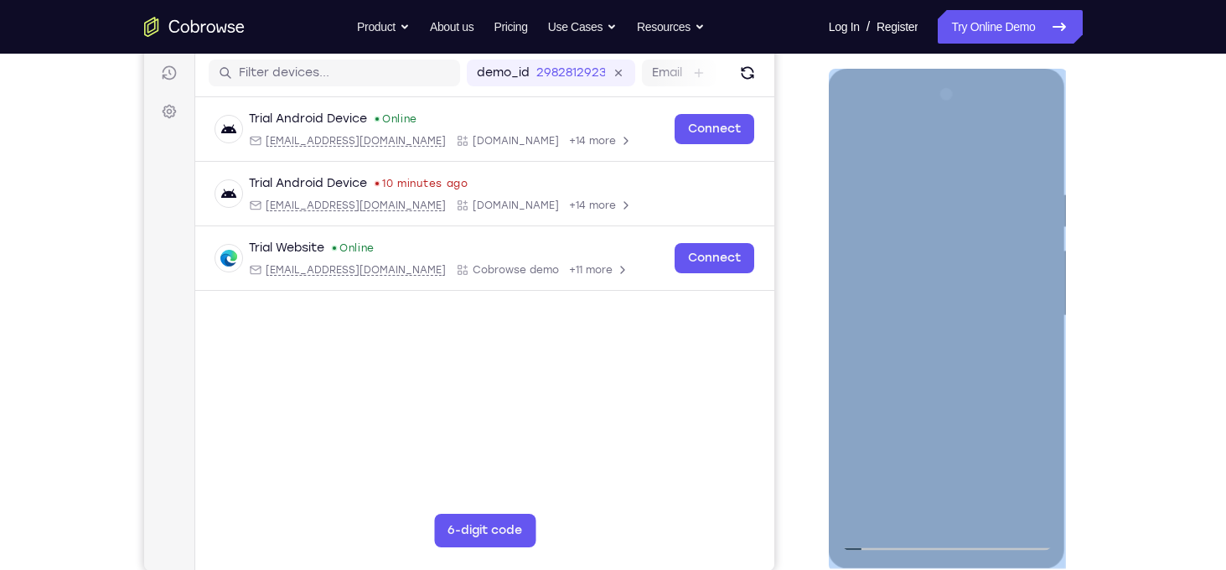
click at [860, 515] on div at bounding box center [947, 315] width 211 height 469
click at [920, 181] on div at bounding box center [947, 315] width 211 height 469
click at [940, 182] on div at bounding box center [947, 315] width 211 height 469
click at [959, 325] on div at bounding box center [947, 315] width 211 height 469
click at [951, 292] on div at bounding box center [947, 315] width 211 height 469
